Goal: Task Accomplishment & Management: Use online tool/utility

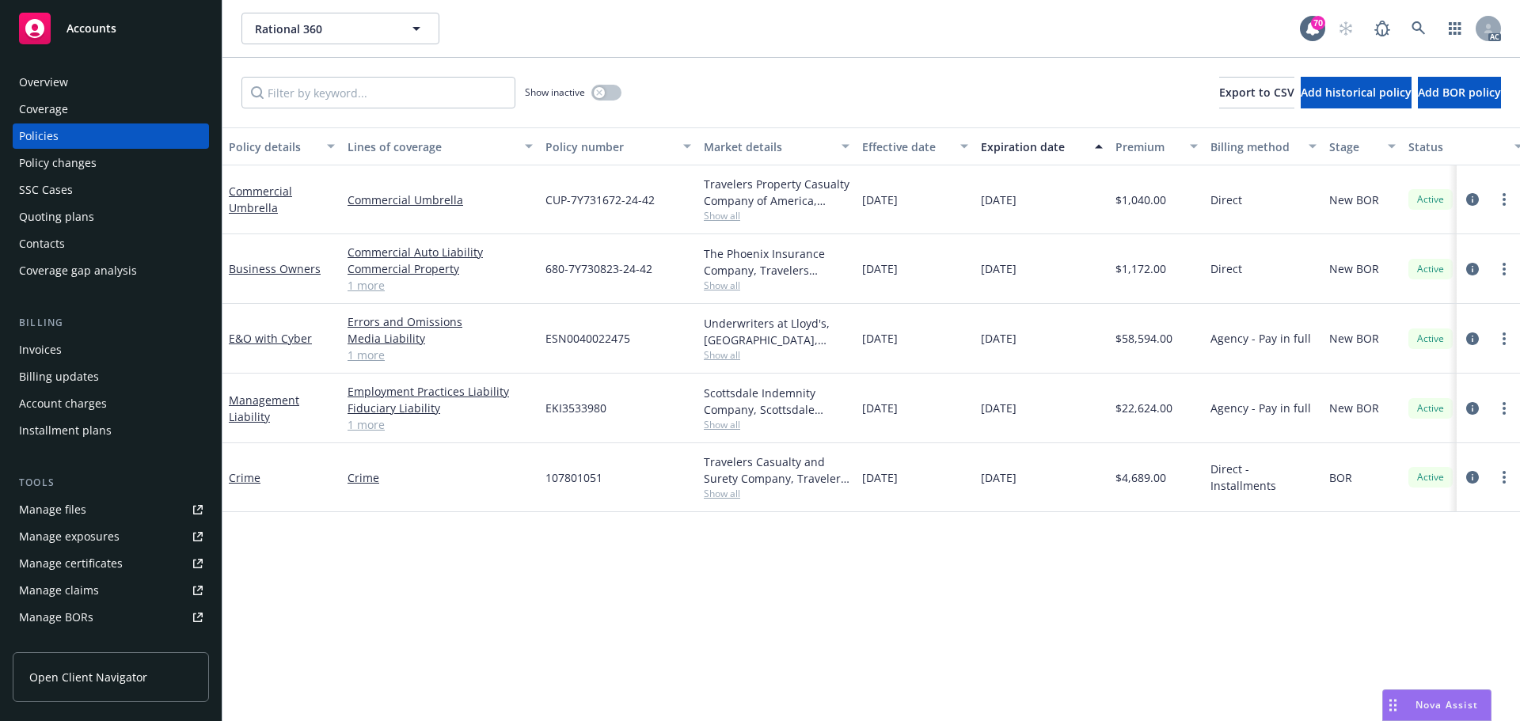
click at [374, 622] on div "Policy details Lines of coverage Policy number Market details Effective date Ex…" at bounding box center [870, 424] width 1297 height 594
drag, startPoint x: 473, startPoint y: 323, endPoint x: 341, endPoint y: 317, distance: 132.4
click at [341, 317] on div "Errors and Omissions Media Liability Cyber Liability - Cyber Liability 1 more" at bounding box center [440, 339] width 198 height 70
copy link "Errors and Omissions"
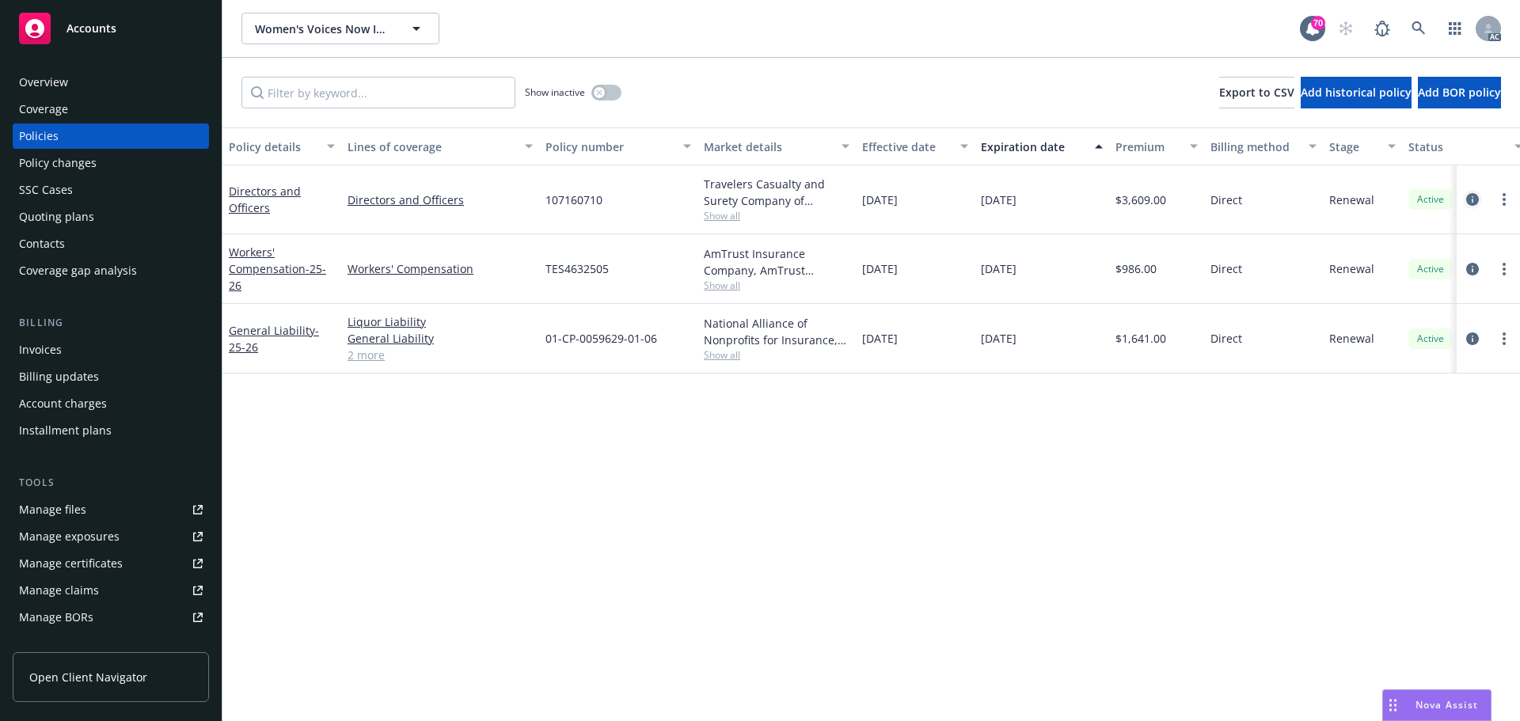
click at [1475, 192] on link "circleInformation" at bounding box center [1472, 199] width 19 height 19
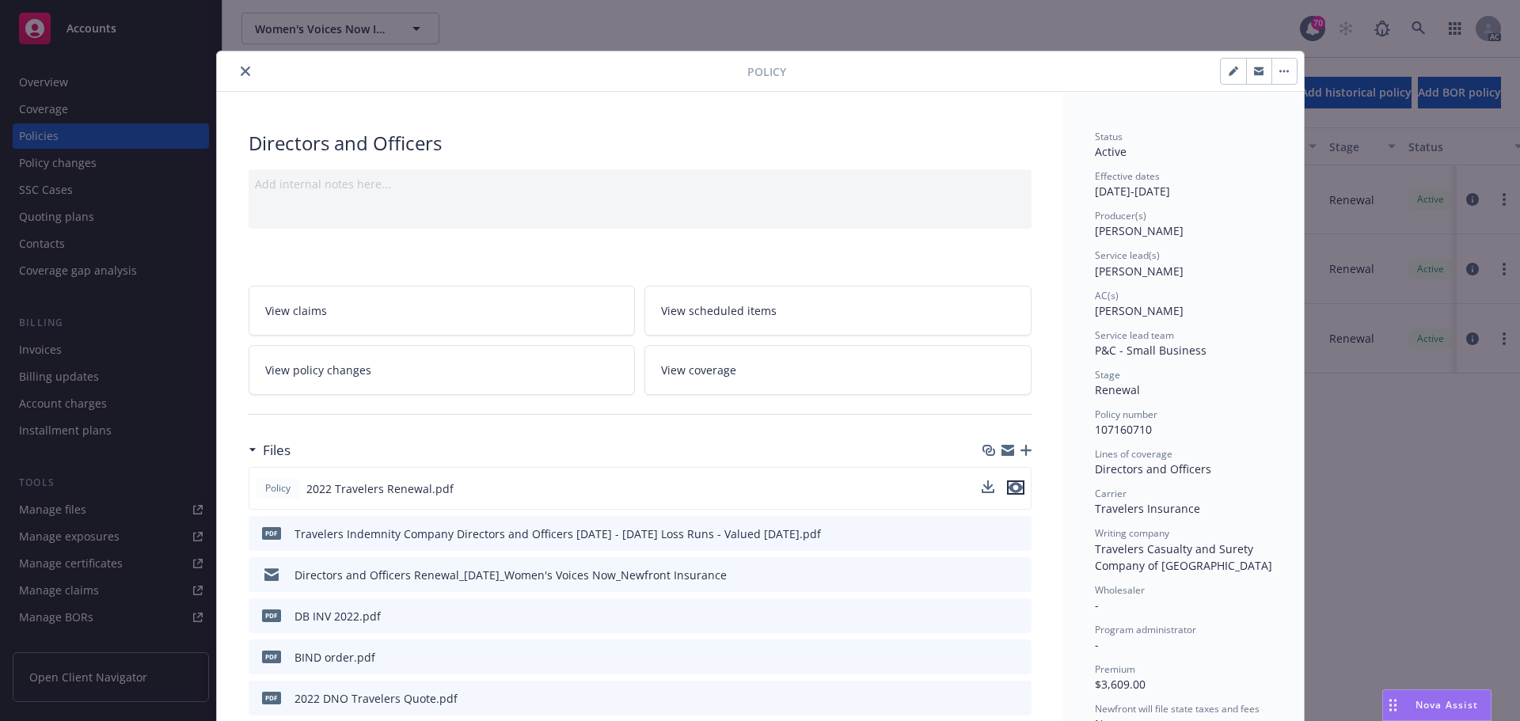
click at [1011, 490] on icon "preview file" at bounding box center [1016, 487] width 14 height 11
click at [242, 71] on icon "close" at bounding box center [245, 70] width 9 height 9
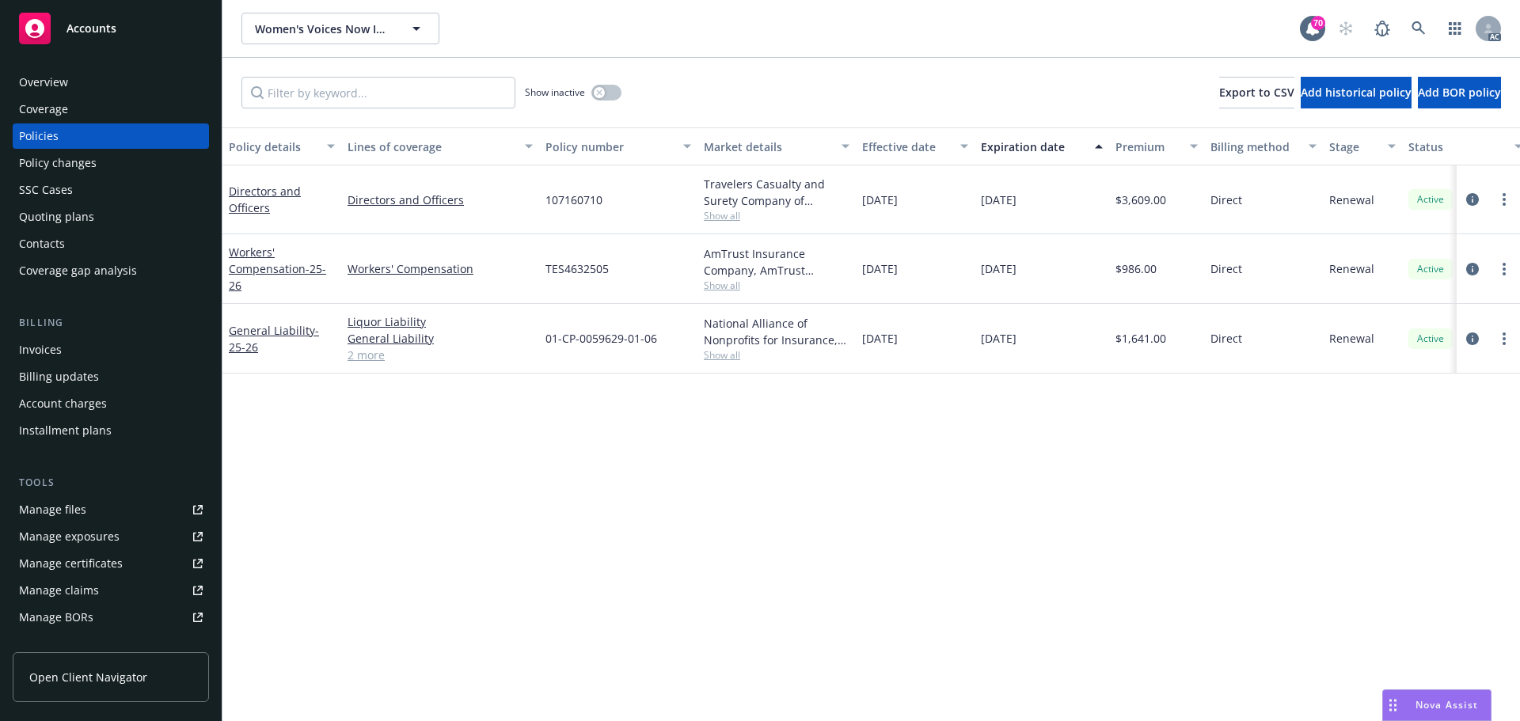
click at [825, 488] on div "Policy details Lines of coverage Policy number Market details Effective date Ex…" at bounding box center [870, 424] width 1297 height 594
click at [660, 446] on div "Policy details Lines of coverage Policy number Market details Effective date Ex…" at bounding box center [870, 424] width 1297 height 594
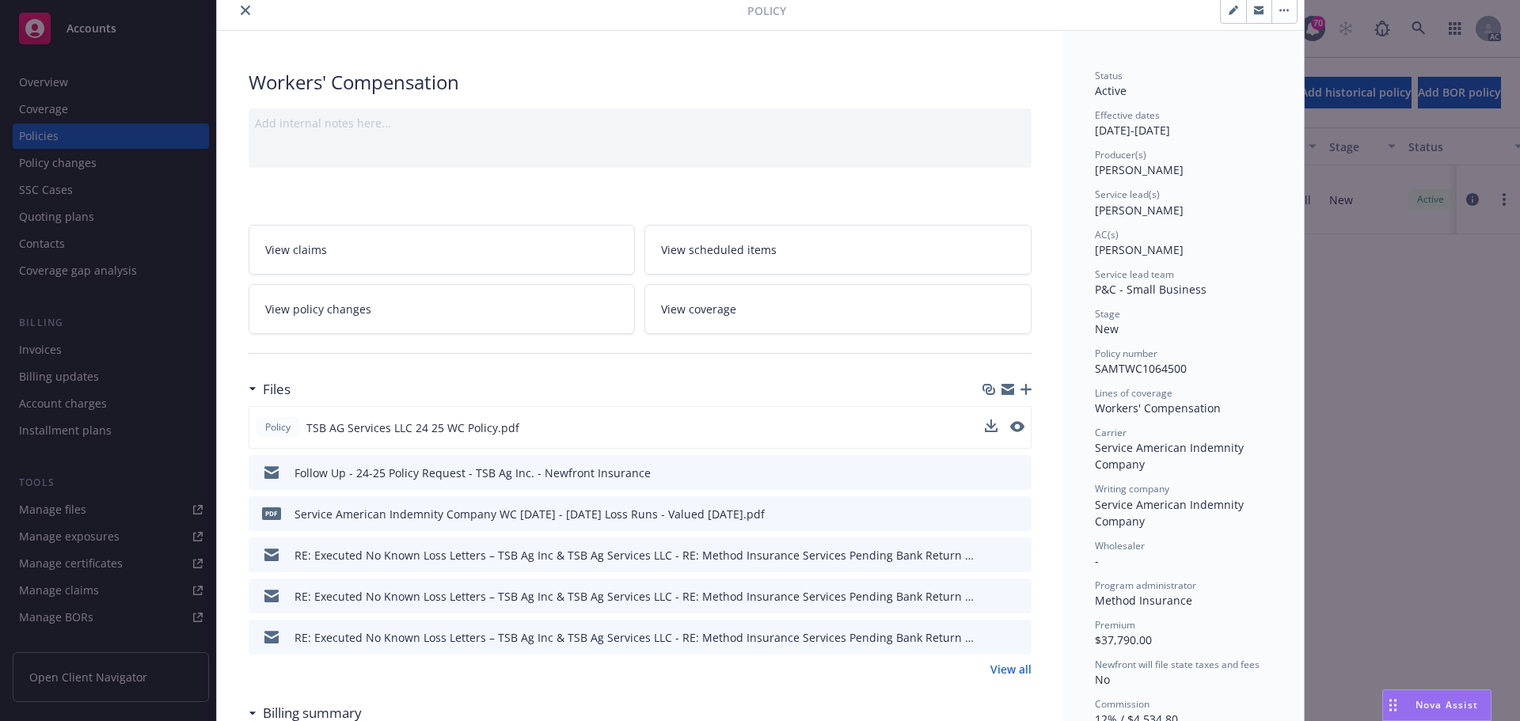
scroll to position [79, 0]
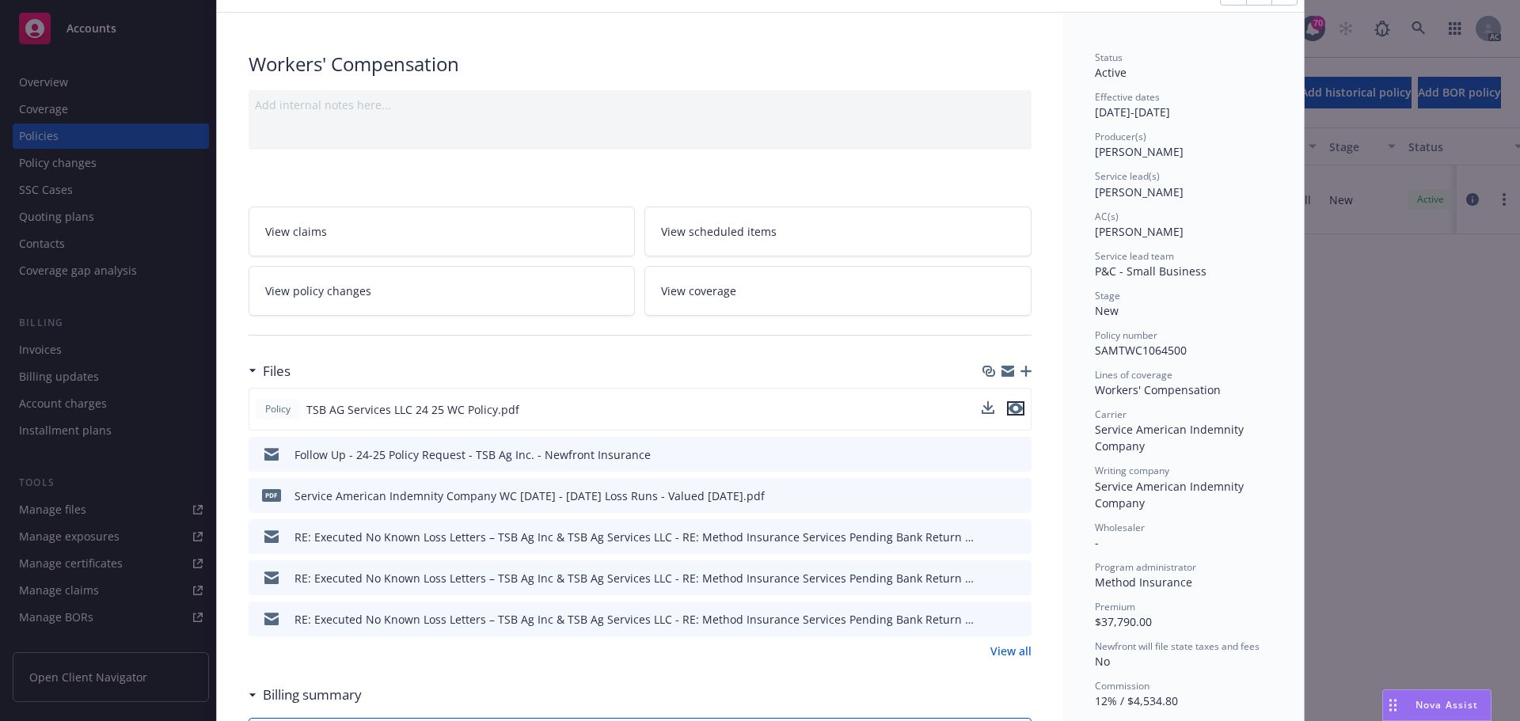
click at [1012, 407] on icon "preview file" at bounding box center [1016, 408] width 14 height 11
click at [1009, 410] on icon "preview file" at bounding box center [1016, 408] width 14 height 11
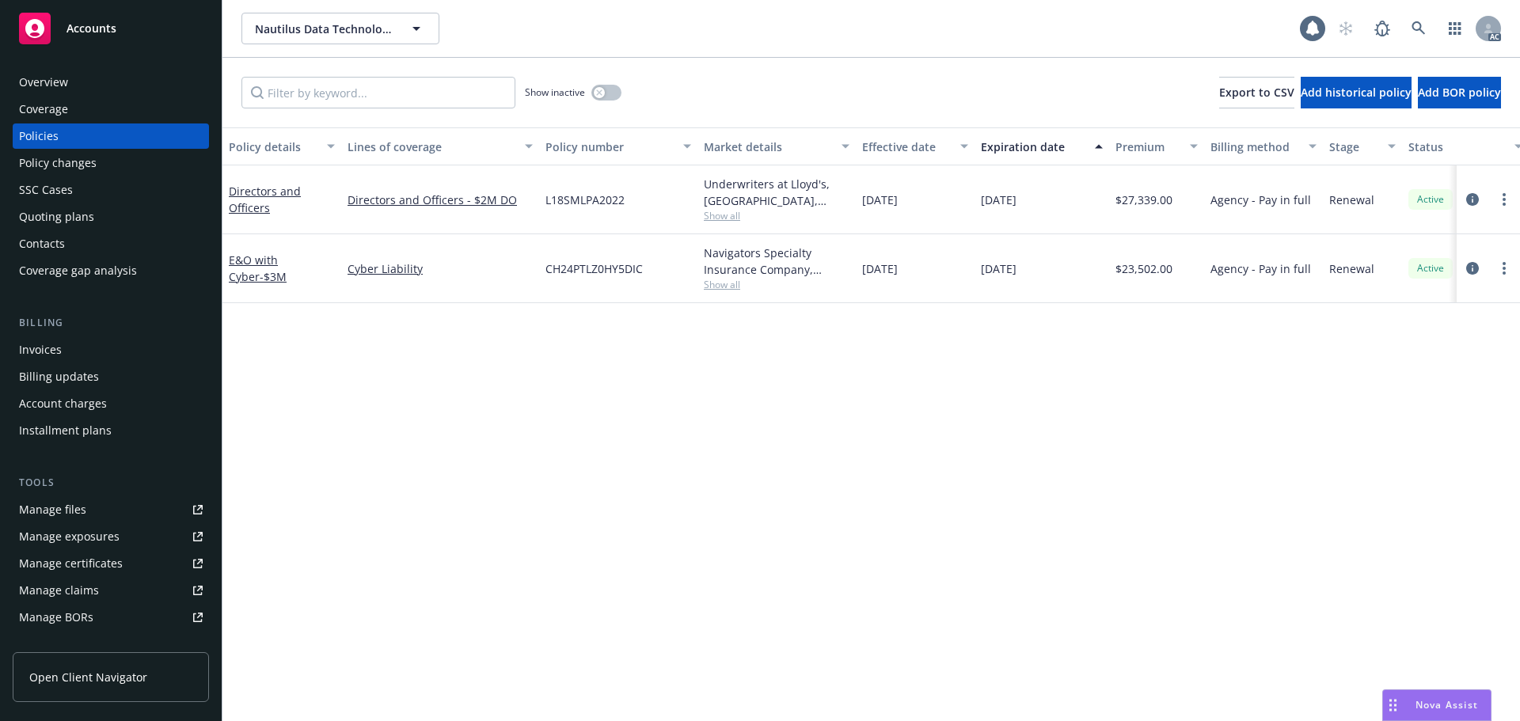
click at [688, 420] on div "Policy details Lines of coverage Policy number Market details Effective date Ex…" at bounding box center [870, 424] width 1297 height 594
click at [1470, 201] on icon "circleInformation" at bounding box center [1472, 199] width 13 height 13
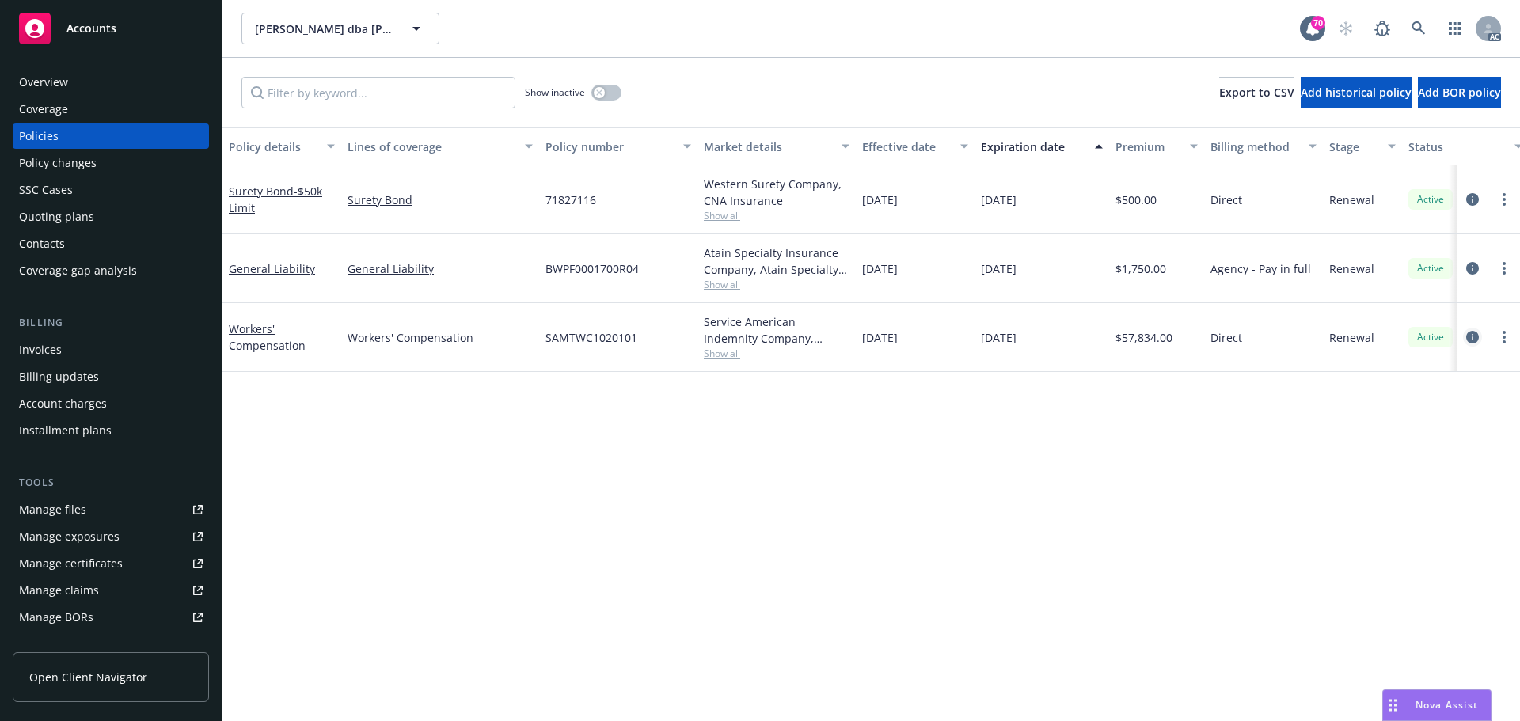
click at [1474, 336] on icon "circleInformation" at bounding box center [1472, 337] width 13 height 13
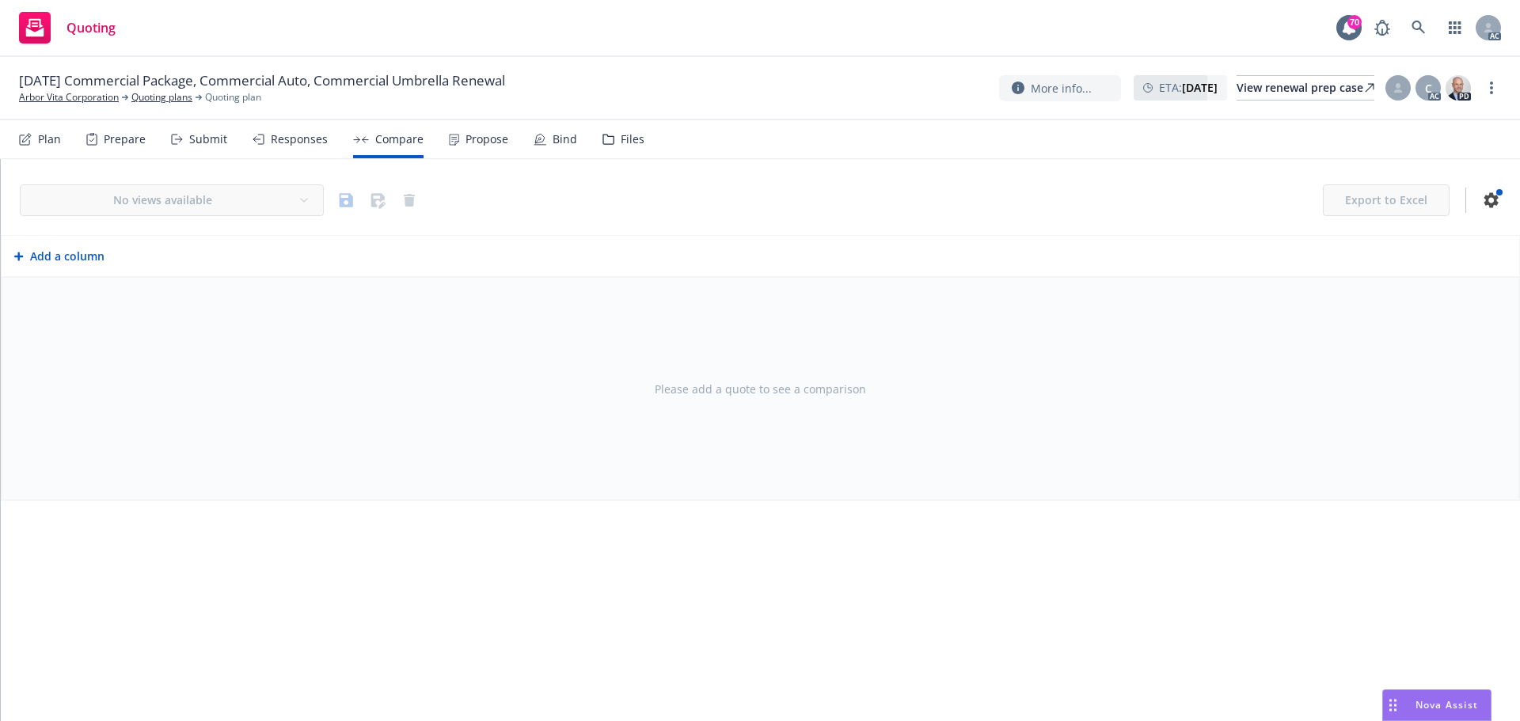
click at [306, 142] on div "Responses" at bounding box center [299, 139] width 57 height 13
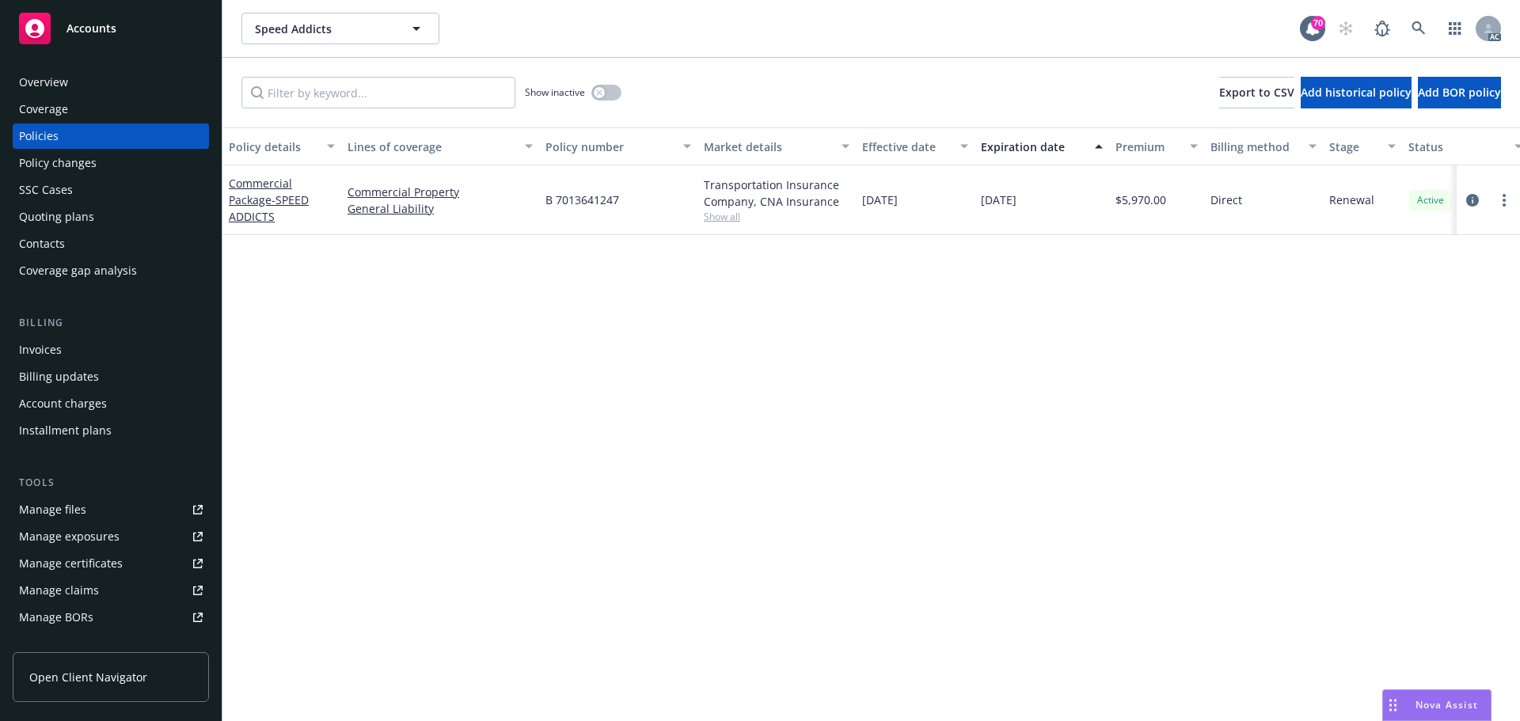
click at [29, 85] on div "Overview" at bounding box center [43, 82] width 49 height 25
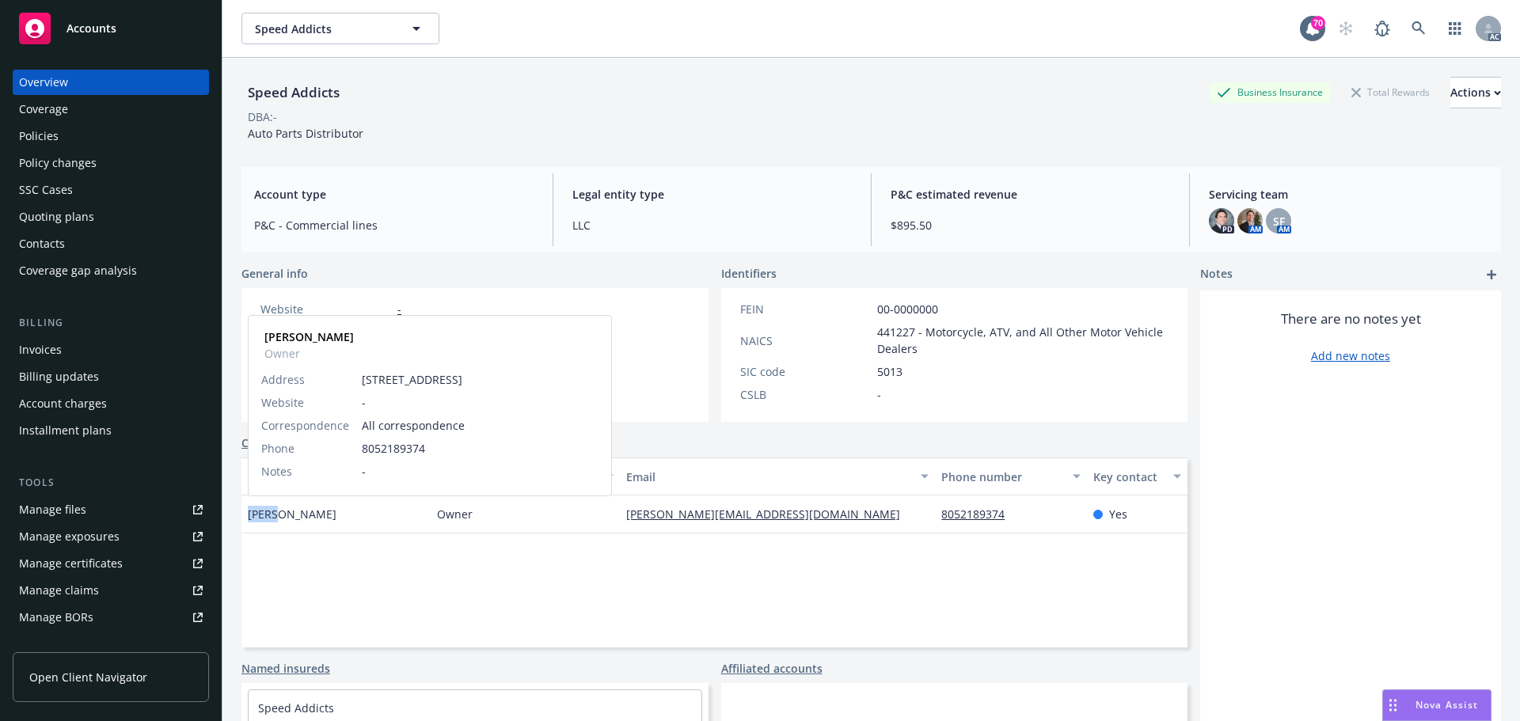
drag, startPoint x: 278, startPoint y: 519, endPoint x: 249, endPoint y: 519, distance: 29.3
click at [249, 519] on span "Schad Vanleeuwen" at bounding box center [292, 514] width 89 height 17
copy span "Schad"
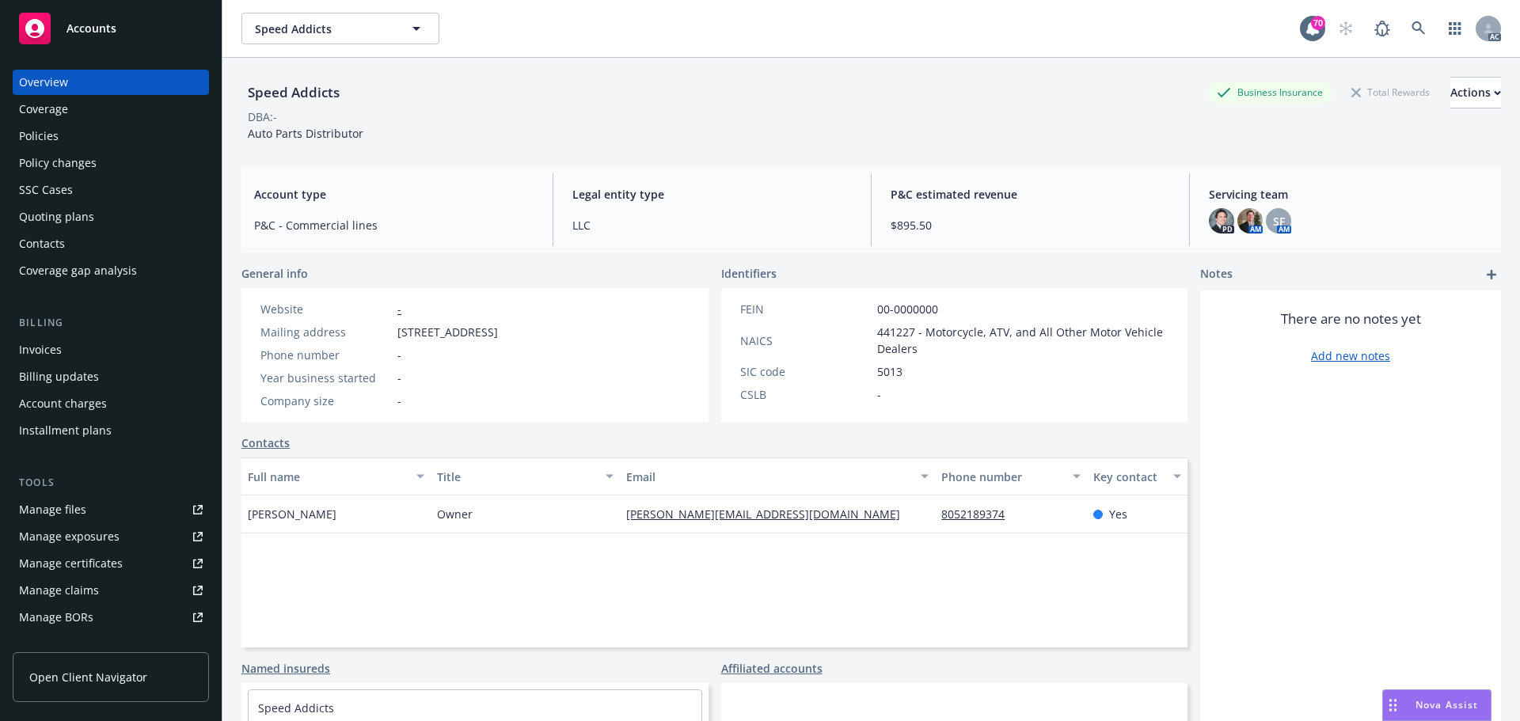
click at [624, 602] on div "Full name Title Email Phone number Key contact Schad Vanleeuwen Owner schad@spe…" at bounding box center [714, 553] width 946 height 190
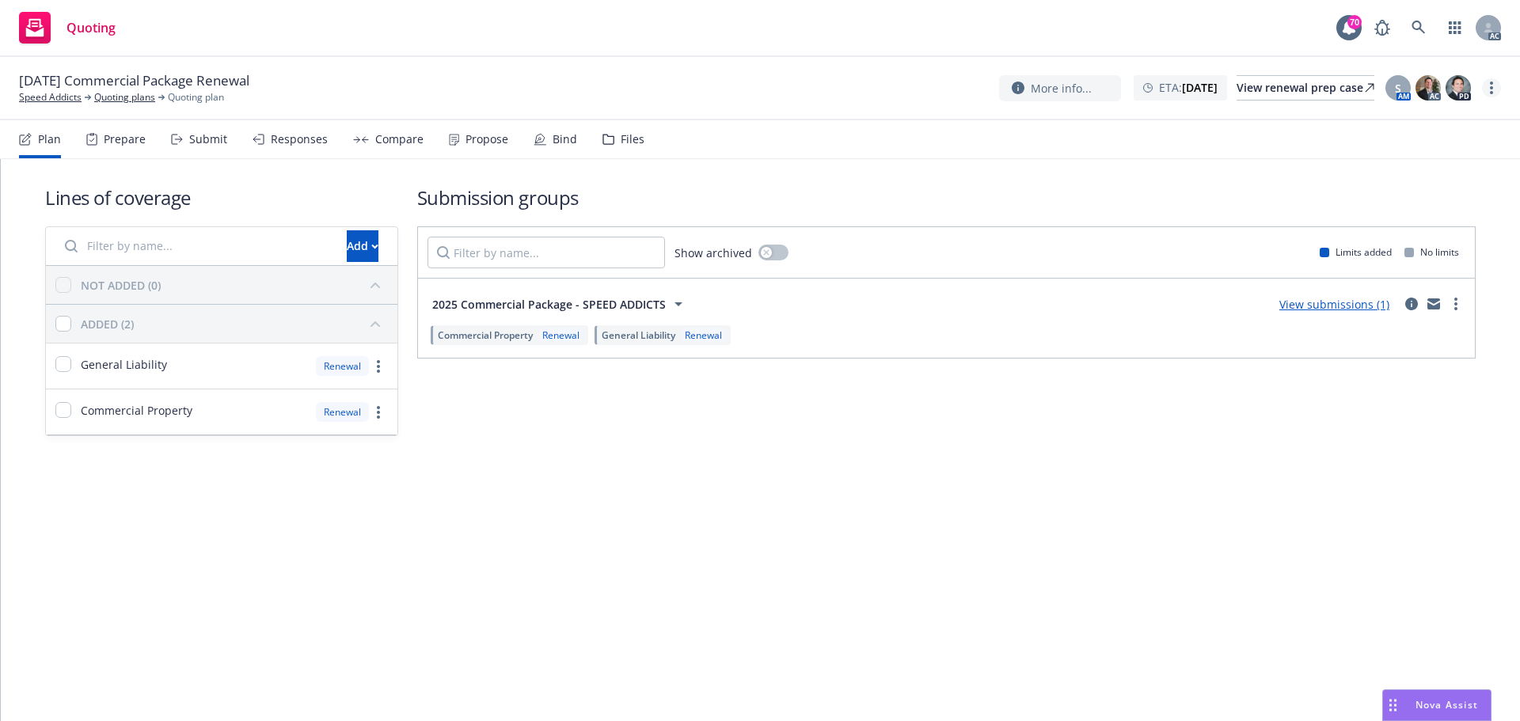
click at [1492, 86] on icon "more" at bounding box center [1491, 88] width 3 height 13
click at [1414, 124] on link "Copy logging email" at bounding box center [1412, 120] width 177 height 32
click at [208, 133] on div "Submit" at bounding box center [208, 139] width 38 height 13
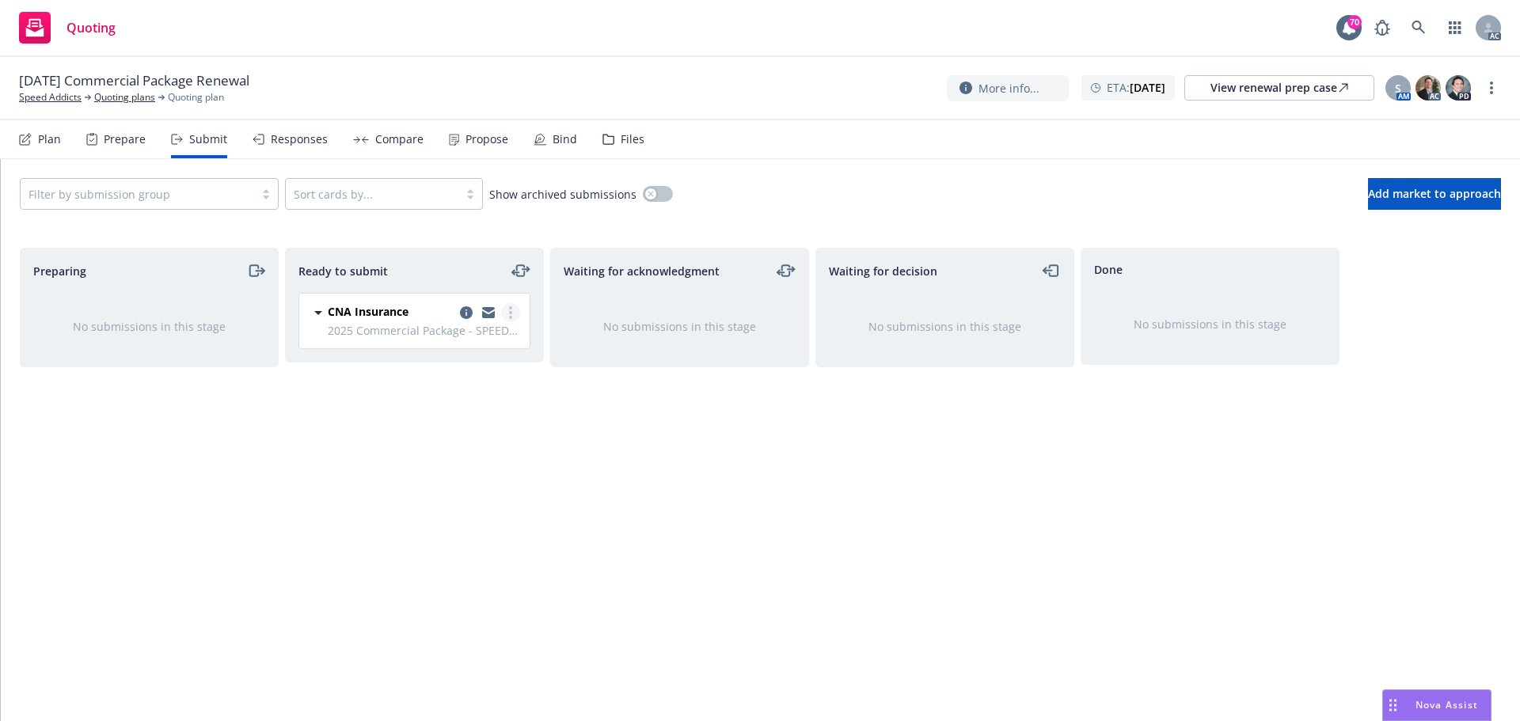
click at [514, 314] on link "more" at bounding box center [510, 312] width 19 height 19
click at [497, 374] on span "Log acknowledgement" at bounding box center [439, 376] width 156 height 15
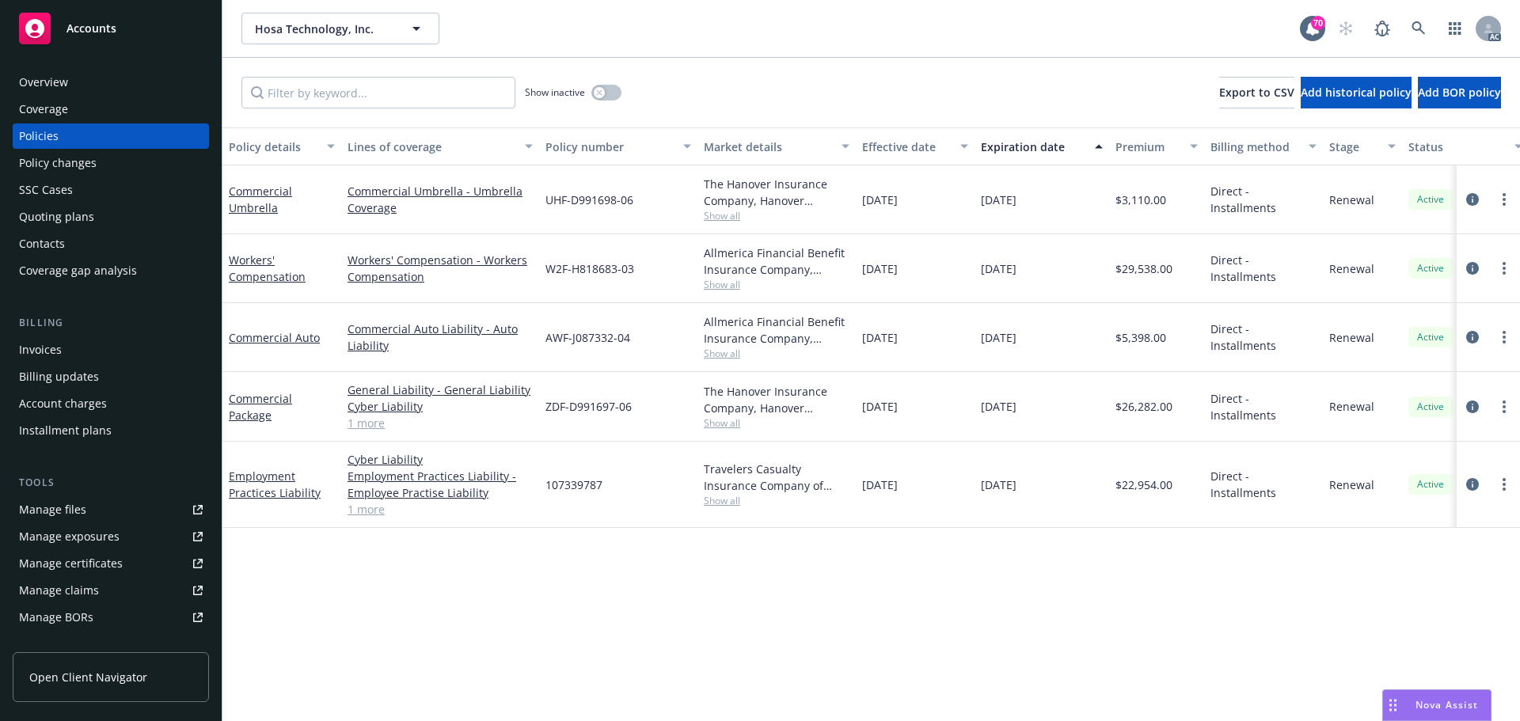
click at [379, 515] on link "1 more" at bounding box center [440, 509] width 185 height 17
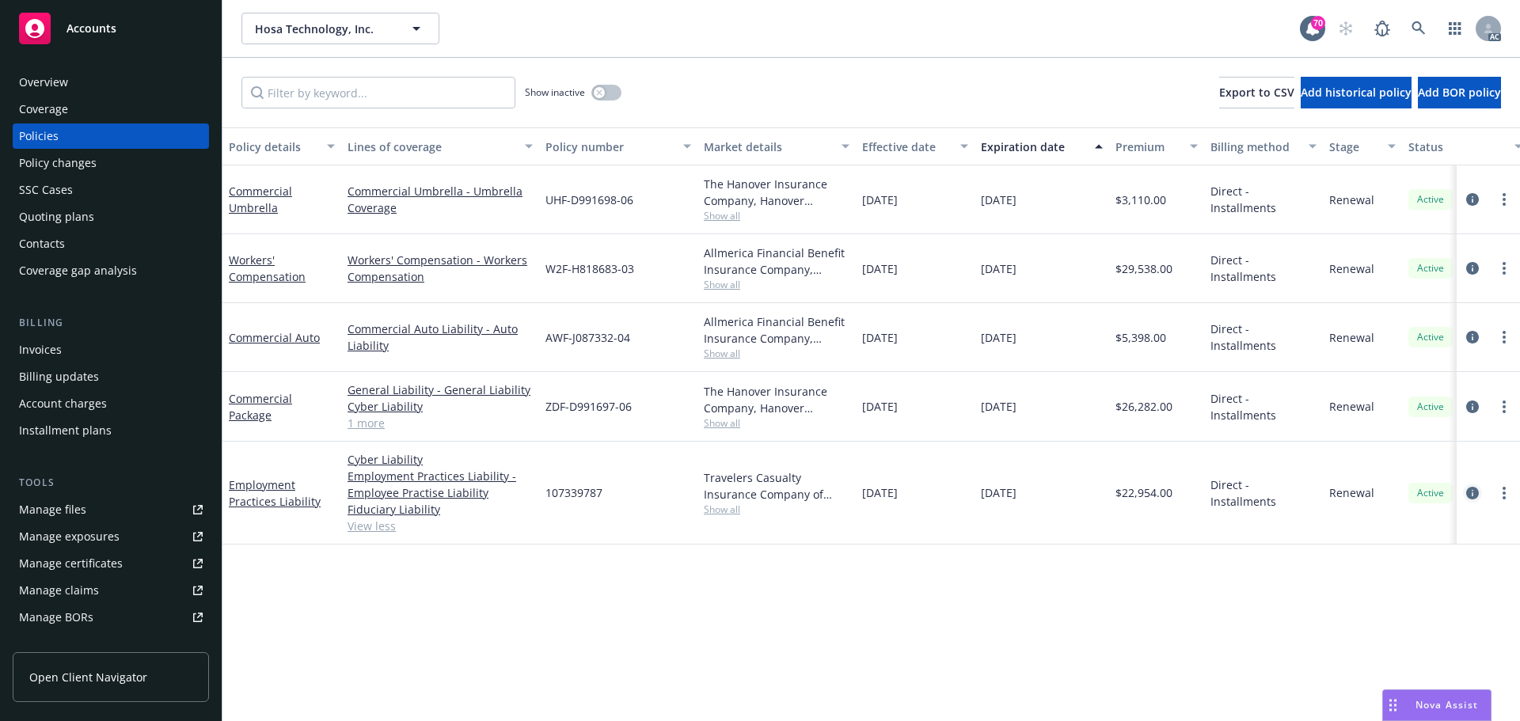
click at [1470, 497] on icon "circleInformation" at bounding box center [1472, 493] width 13 height 13
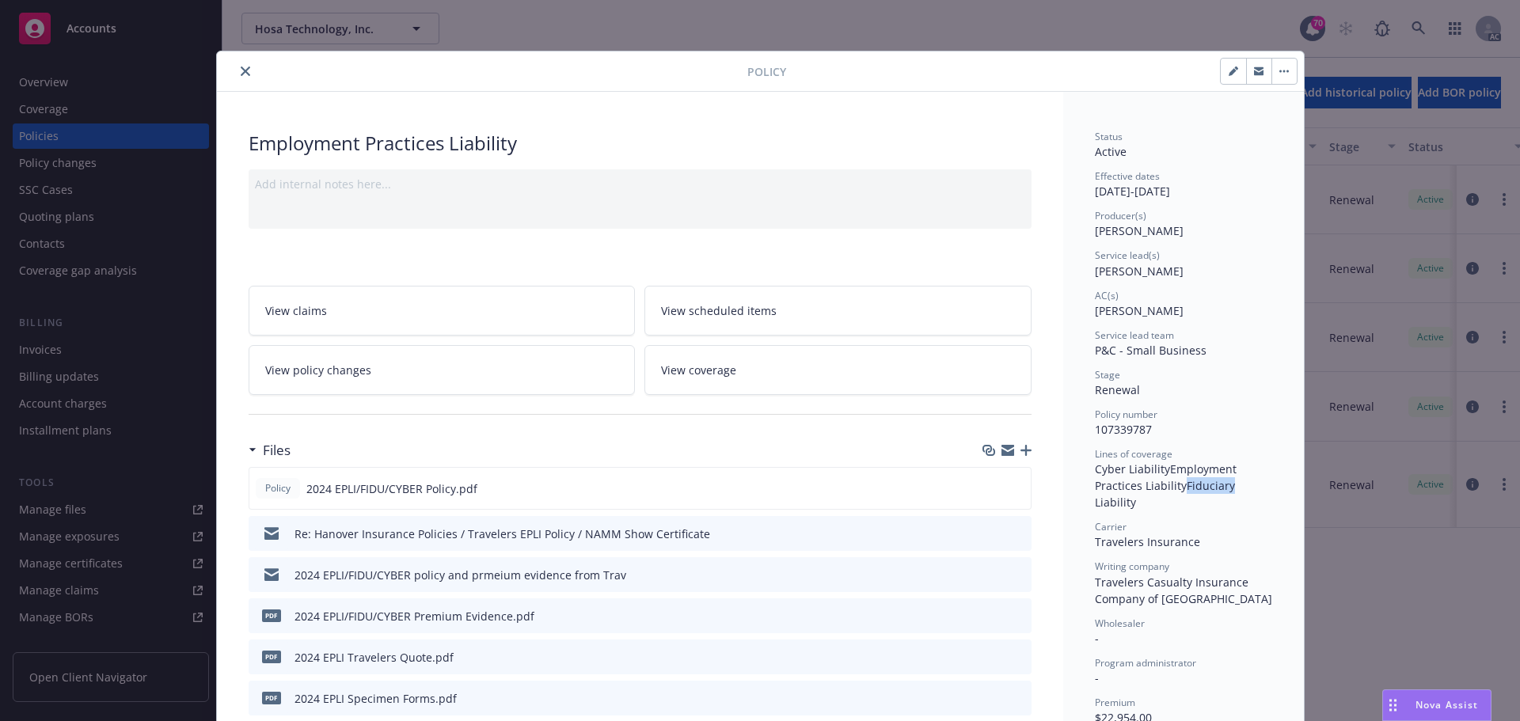
drag, startPoint x: 1178, startPoint y: 485, endPoint x: 1222, endPoint y: 488, distance: 44.4
click at [1222, 488] on span "Fiduciary Liability" at bounding box center [1166, 494] width 143 height 32
copy span "Fiduciary"
click at [1009, 489] on icon "preview file" at bounding box center [1016, 487] width 14 height 11
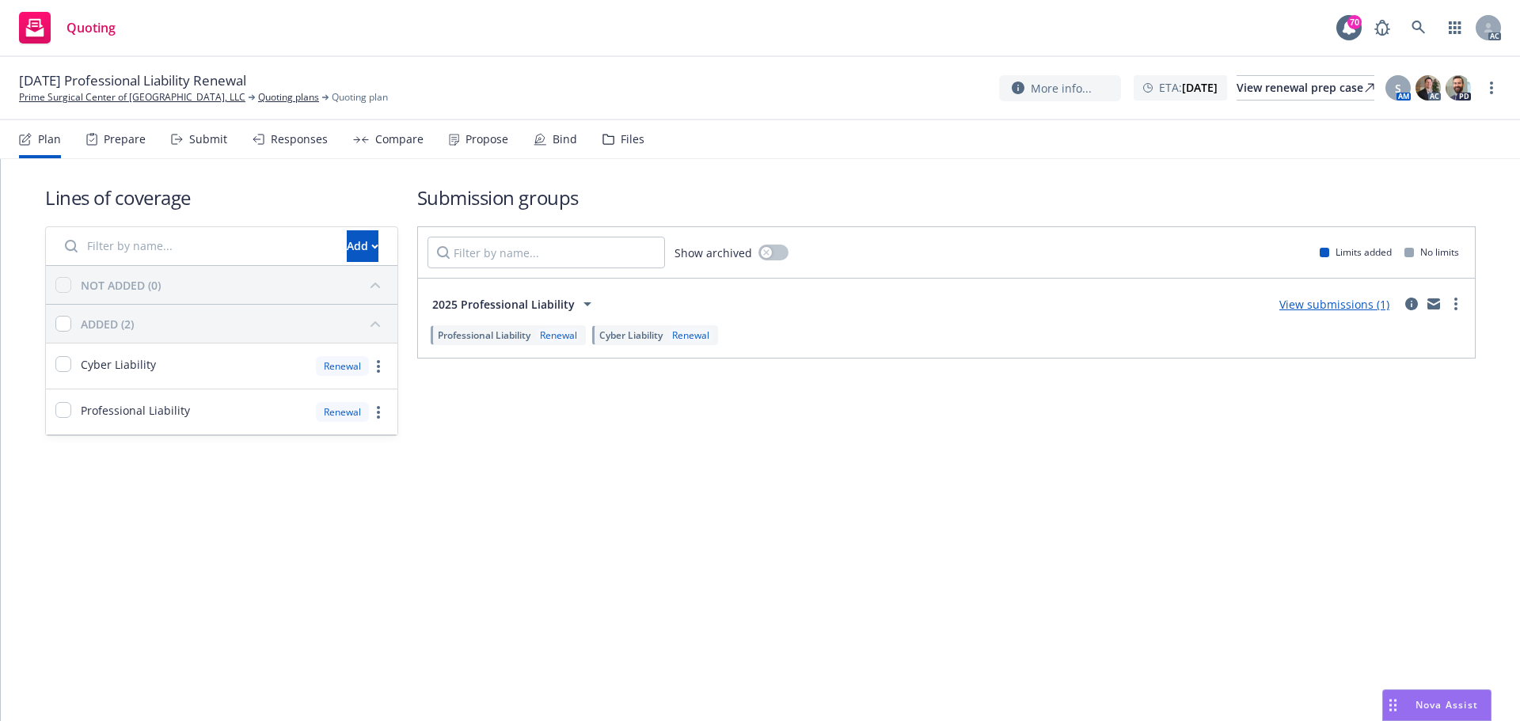
click at [218, 135] on div "Submit" at bounding box center [208, 139] width 38 height 13
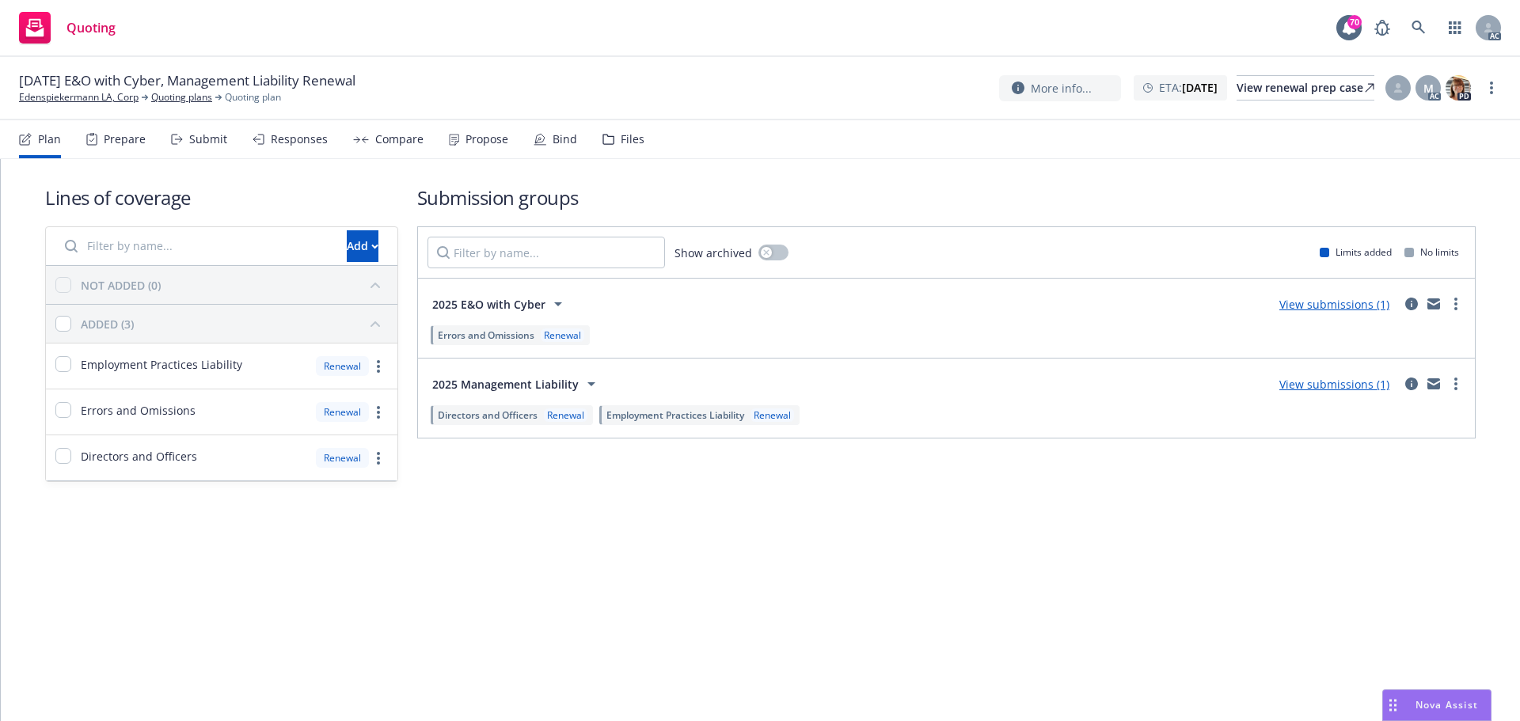
click at [202, 144] on div "Submit" at bounding box center [208, 139] width 38 height 13
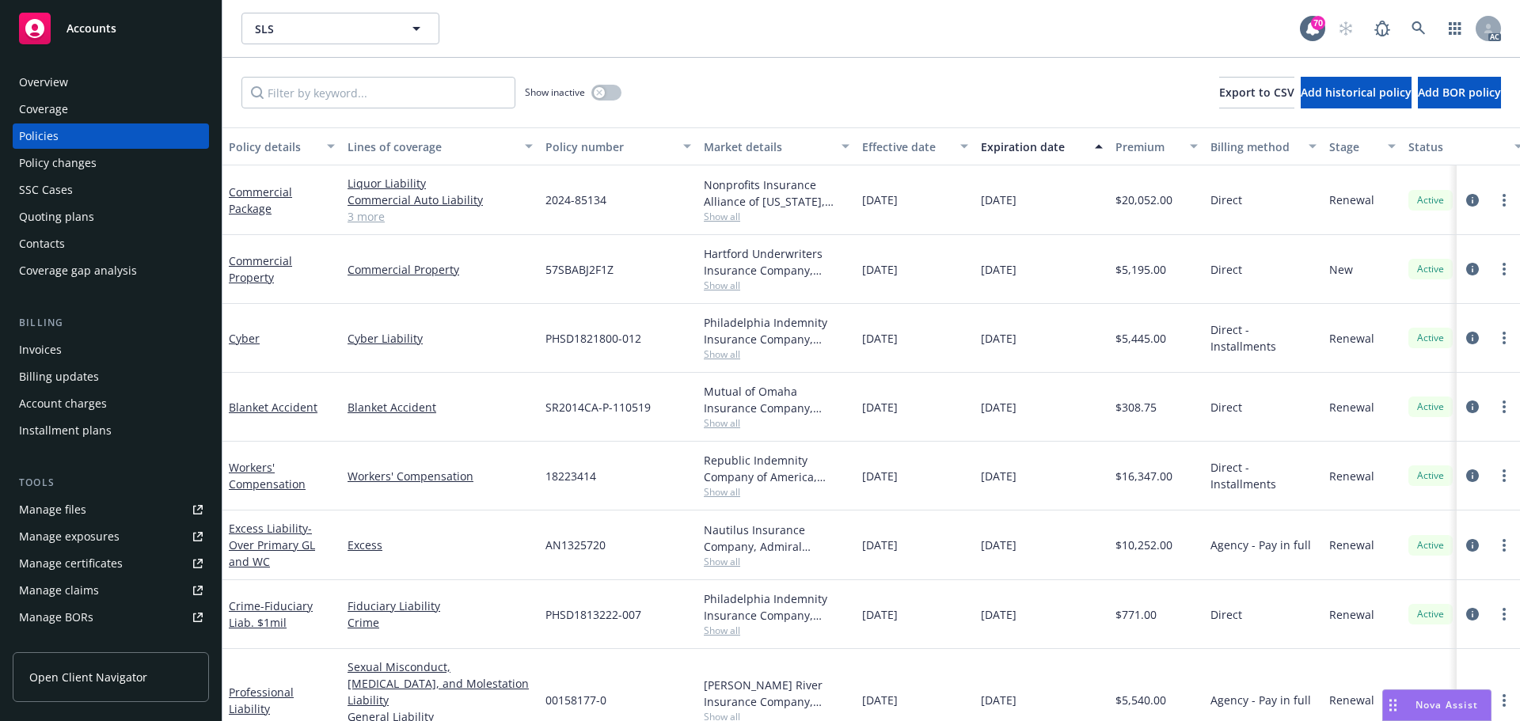
scroll to position [158, 0]
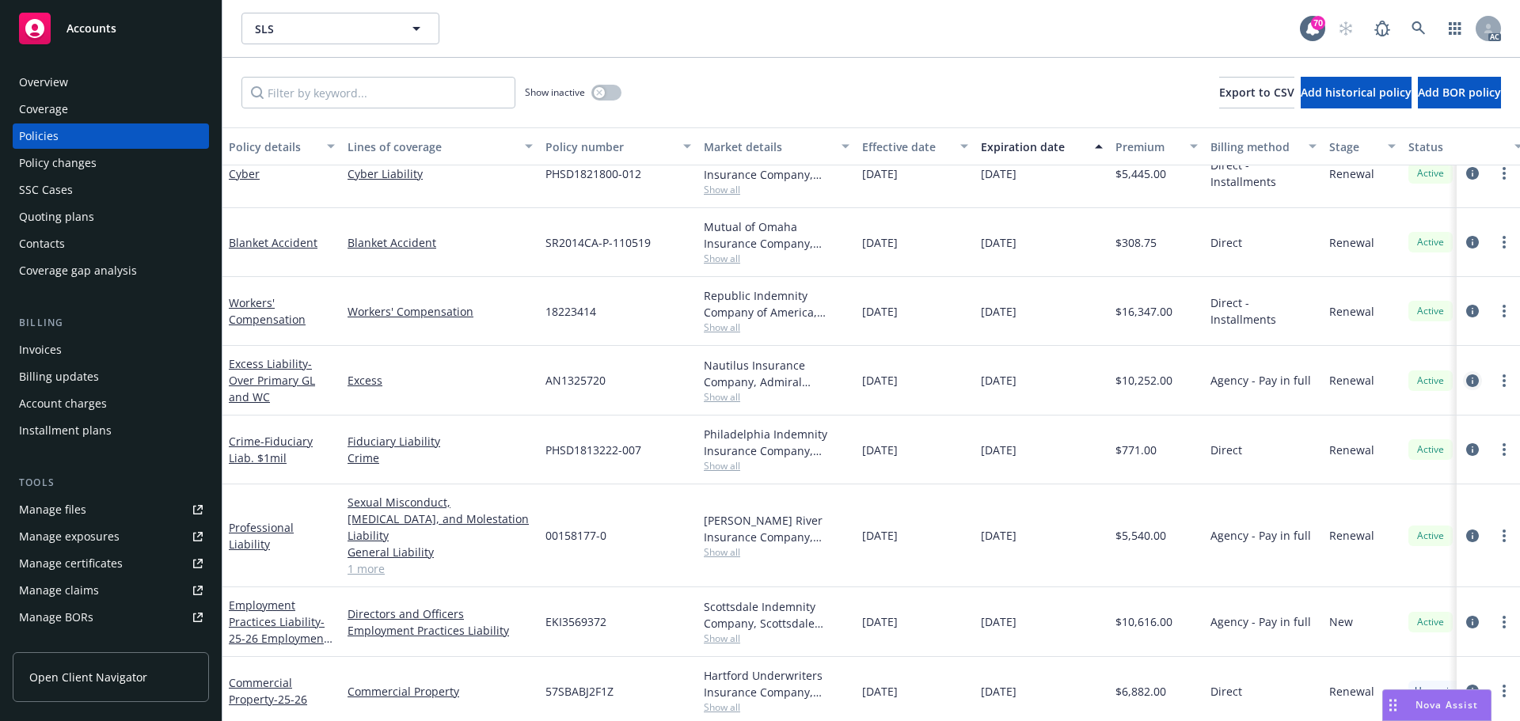
click at [1466, 381] on icon "circleInformation" at bounding box center [1472, 380] width 13 height 13
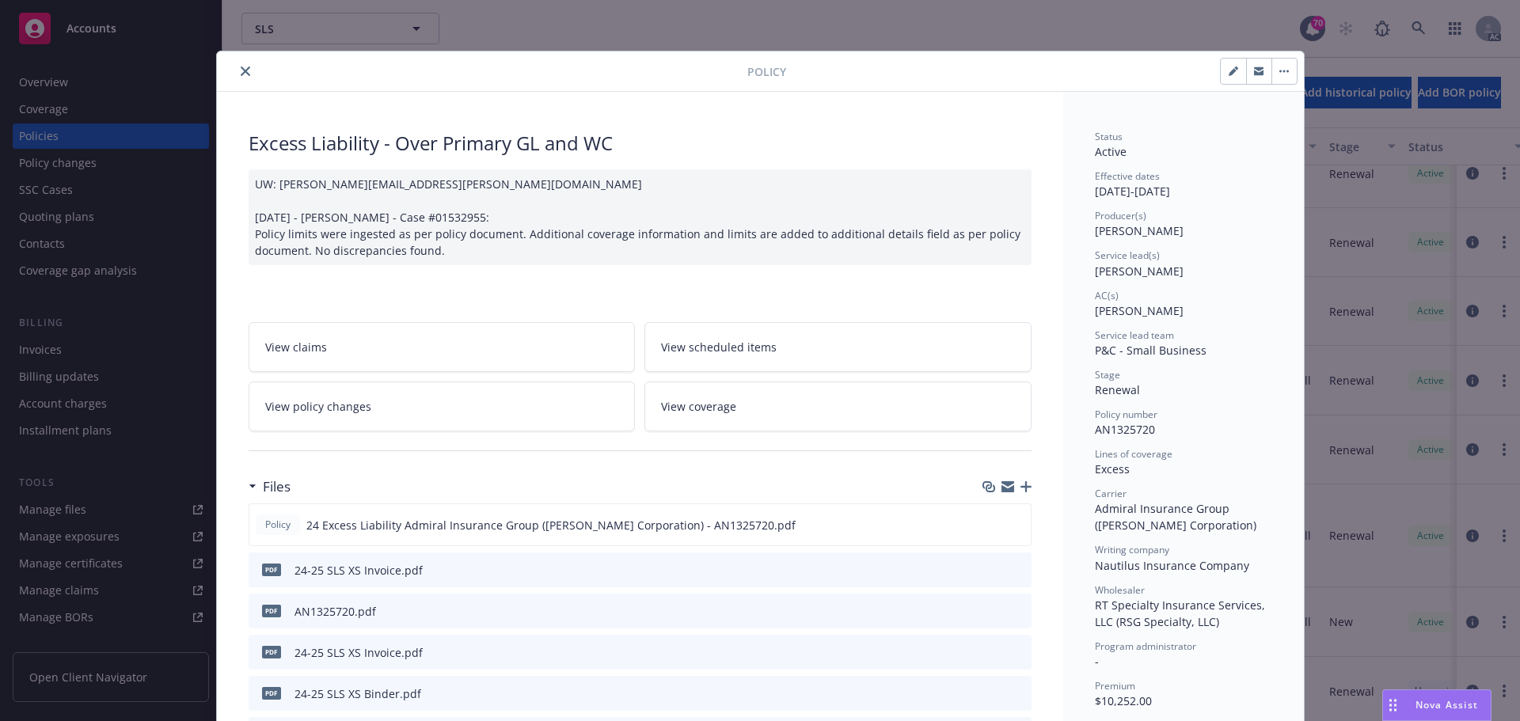
click at [241, 67] on icon "close" at bounding box center [245, 70] width 9 height 9
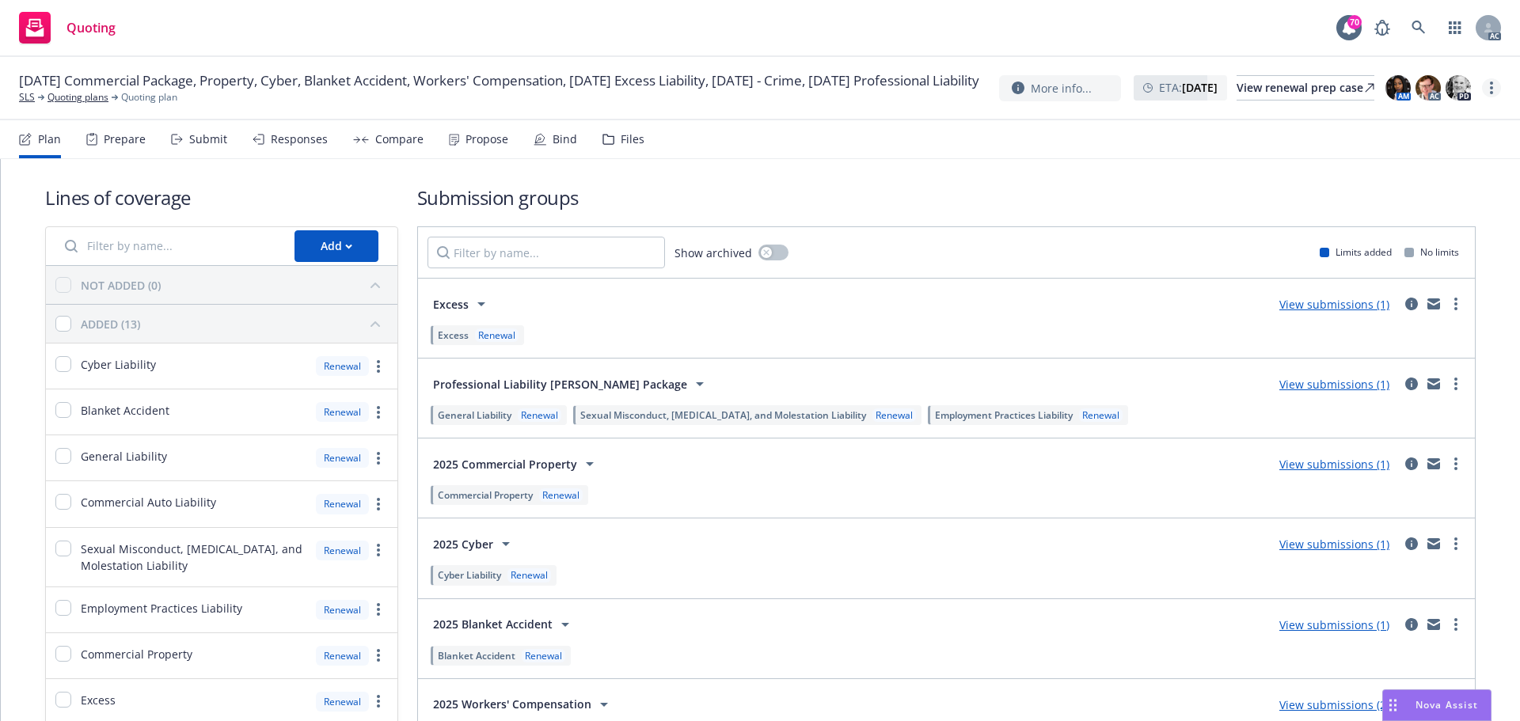
click at [1487, 90] on link "more" at bounding box center [1491, 87] width 19 height 19
click at [1397, 116] on link "Copy logging email" at bounding box center [1412, 120] width 177 height 32
